Goal: Task Accomplishment & Management: Manage account settings

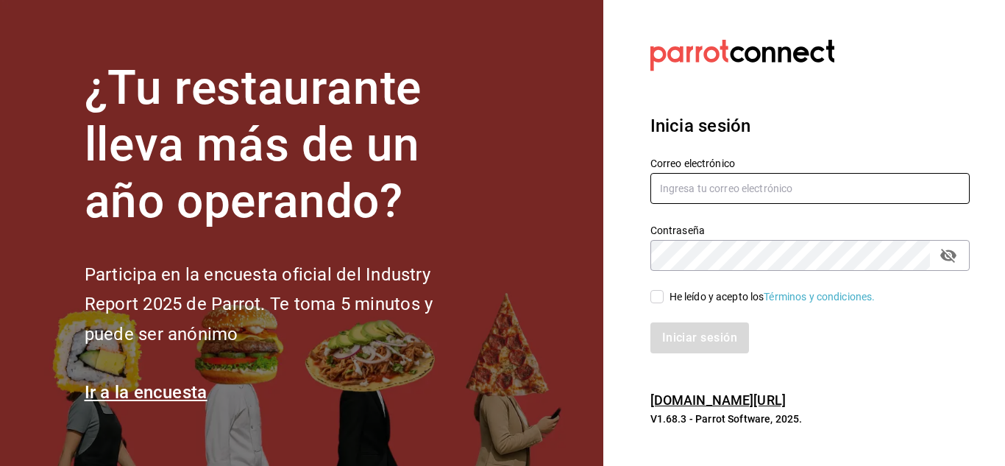
type input "[EMAIL_ADDRESS][DOMAIN_NAME]"
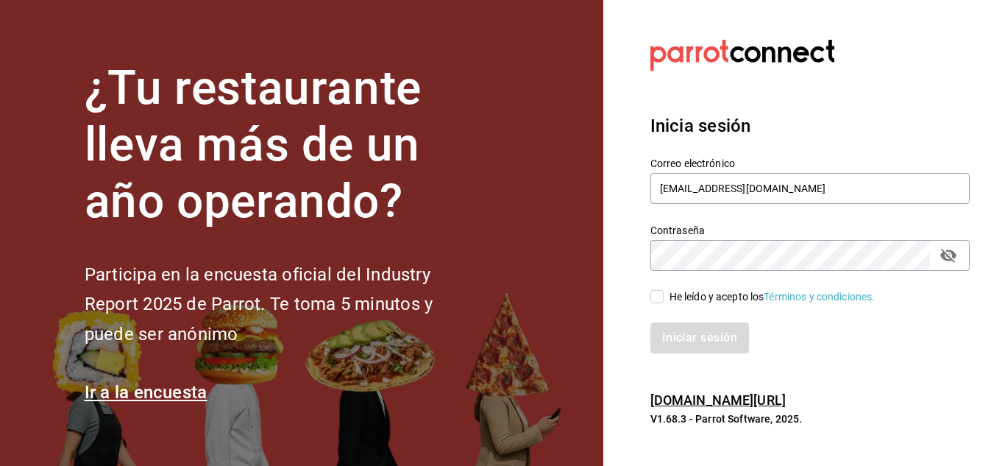
click at [659, 291] on input "He leído y acepto los Términos y condiciones." at bounding box center [656, 296] width 13 height 13
checkbox input "true"
click at [668, 341] on button "Iniciar sesión" at bounding box center [700, 337] width 100 height 31
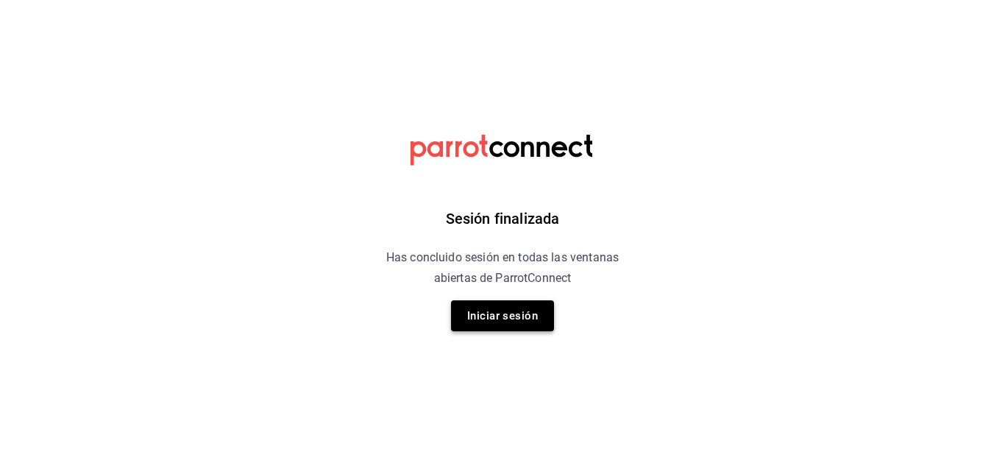
click at [524, 302] on button "Iniciar sesión" at bounding box center [502, 315] width 103 height 31
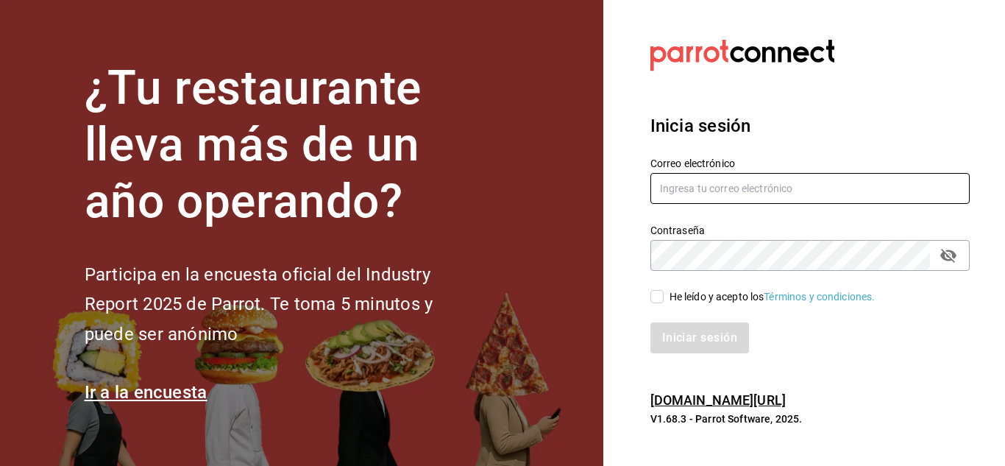
type input "hotcake@mty.com"
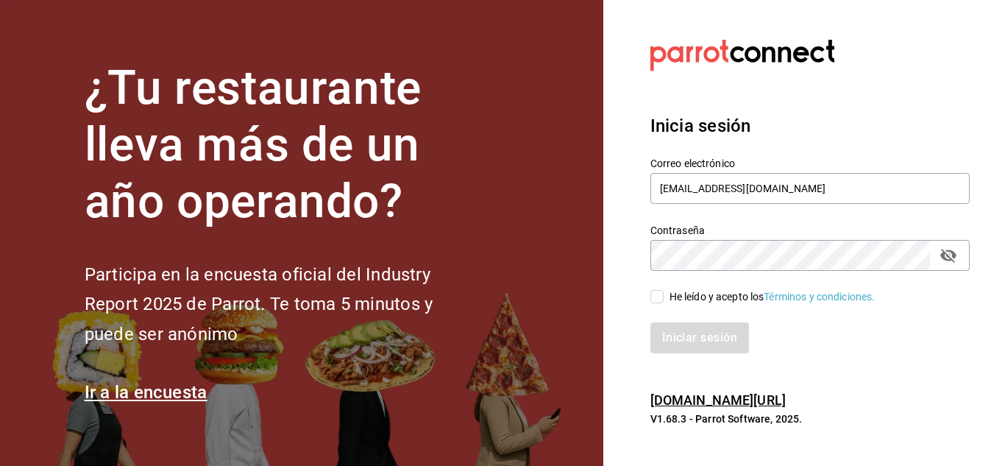
click at [662, 299] on input "He leído y acepto los Términos y condiciones." at bounding box center [656, 296] width 13 height 13
checkbox input "true"
click at [677, 330] on button "Iniciar sesión" at bounding box center [700, 337] width 100 height 31
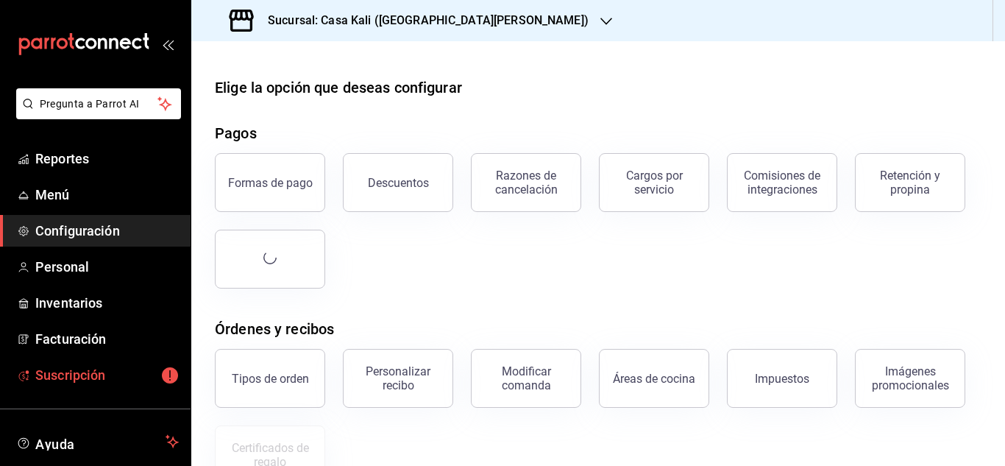
click at [103, 380] on span "Suscripción" at bounding box center [106, 375] width 143 height 20
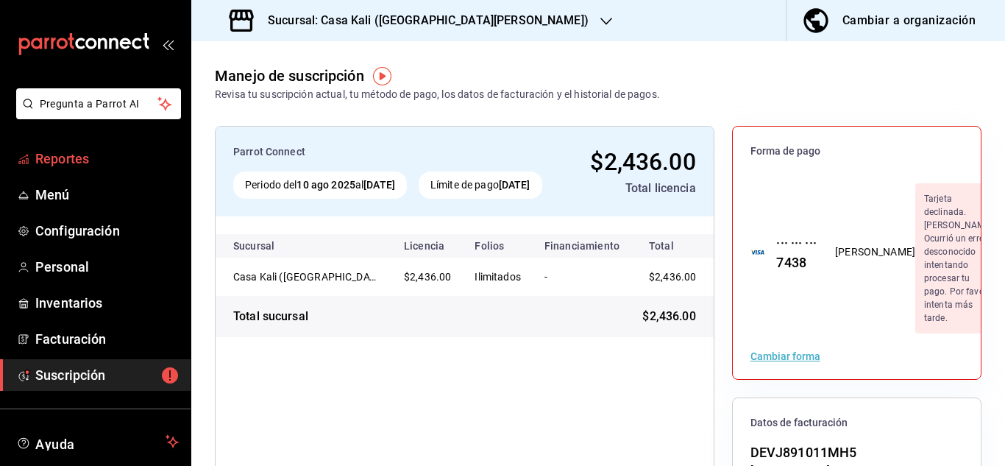
click at [89, 149] on span "Reportes" at bounding box center [106, 159] width 143 height 20
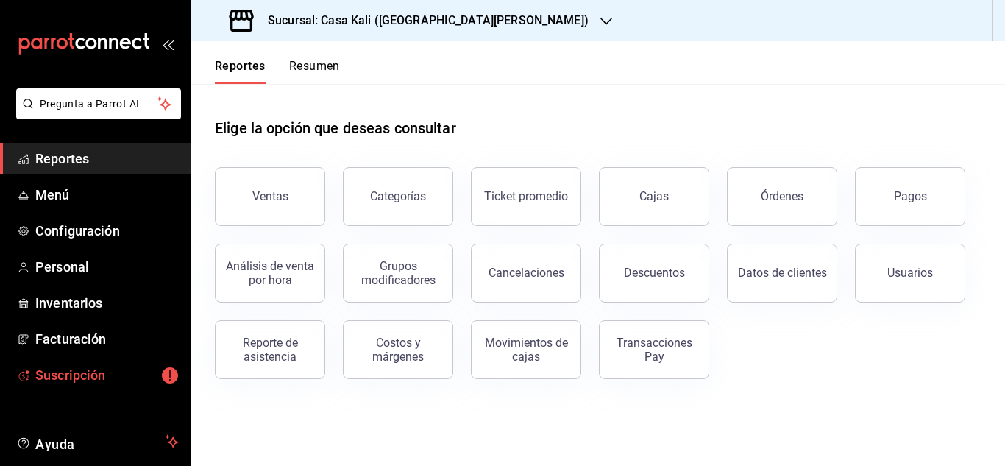
click at [76, 383] on span "Suscripción" at bounding box center [106, 375] width 143 height 20
